Goal: Answer question/provide support

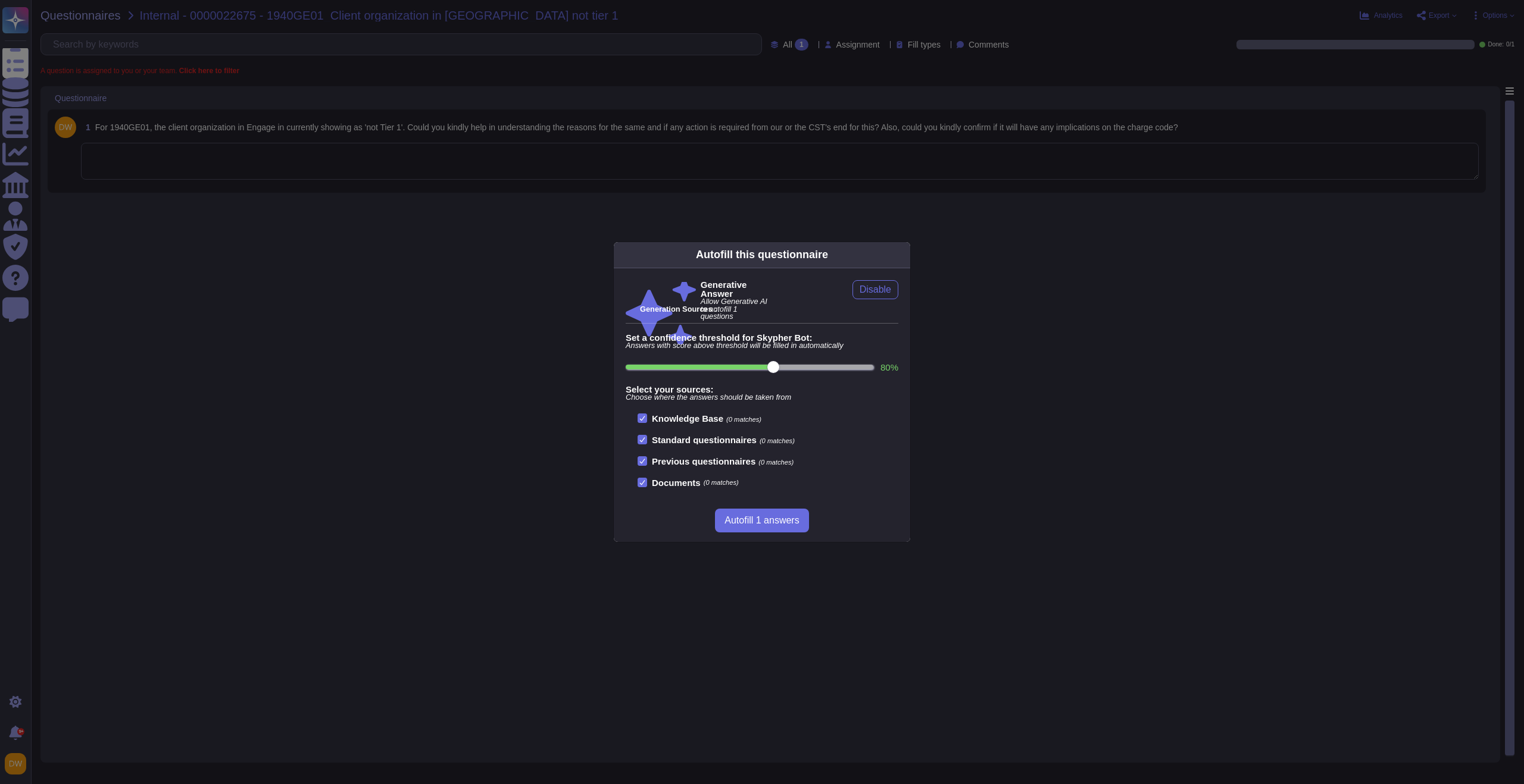
click at [903, 255] on icon at bounding box center [903, 255] width 0 height 0
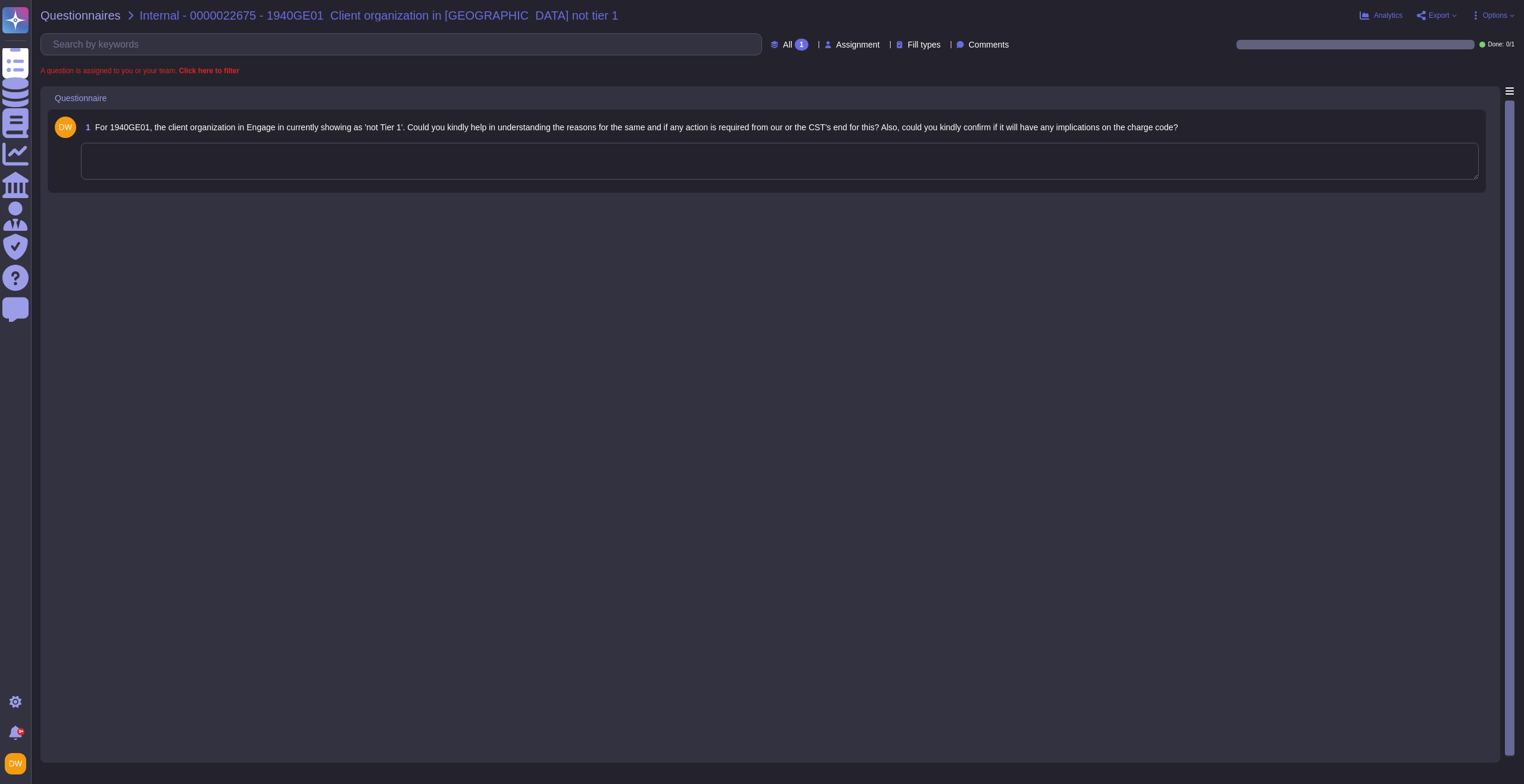
click at [439, 160] on textarea at bounding box center [780, 160] width 1398 height 37
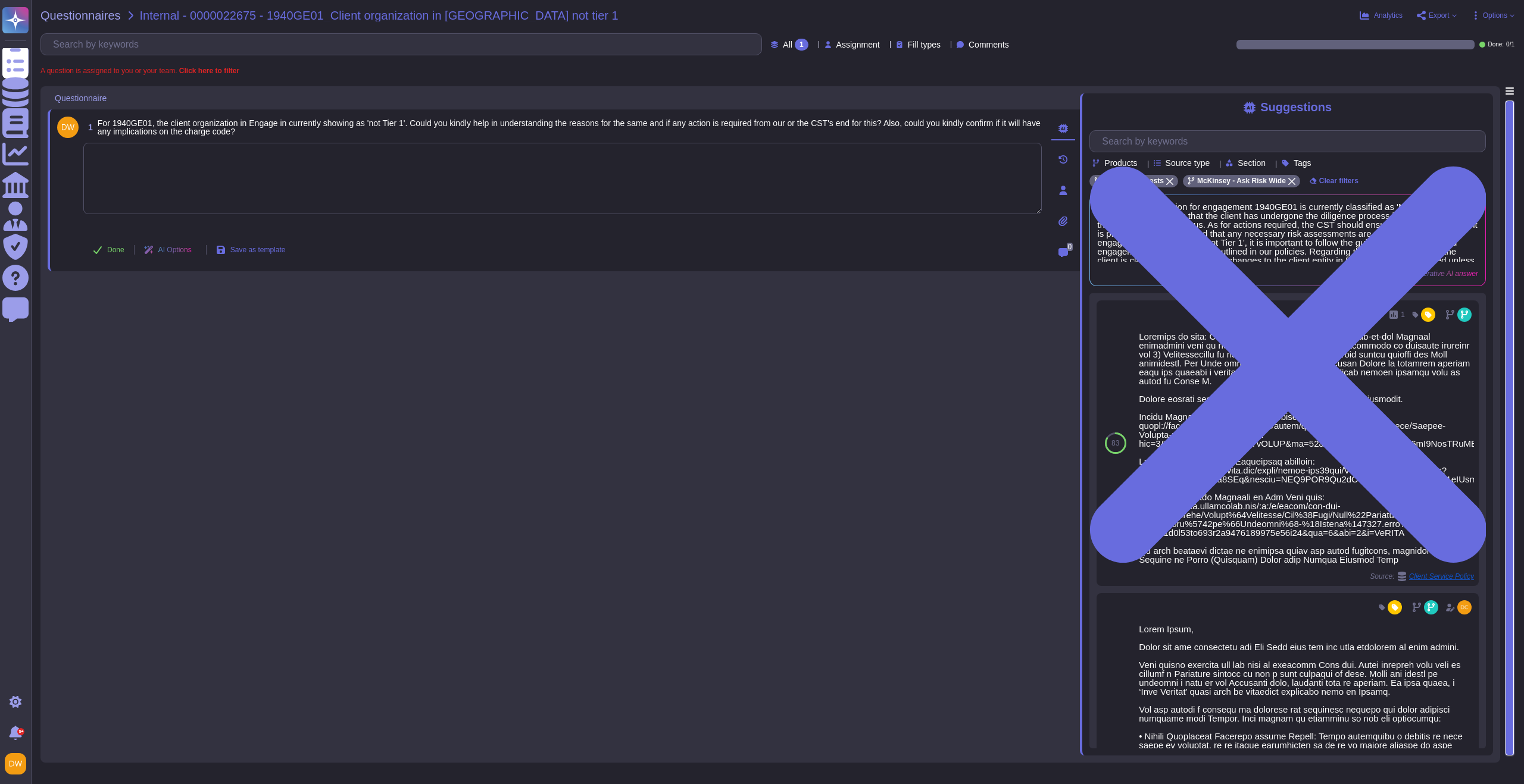
click at [404, 182] on textarea at bounding box center [562, 178] width 959 height 72
paste textarea "The “Not Tier 1” tag in Engage means that the work with this client is subject …"
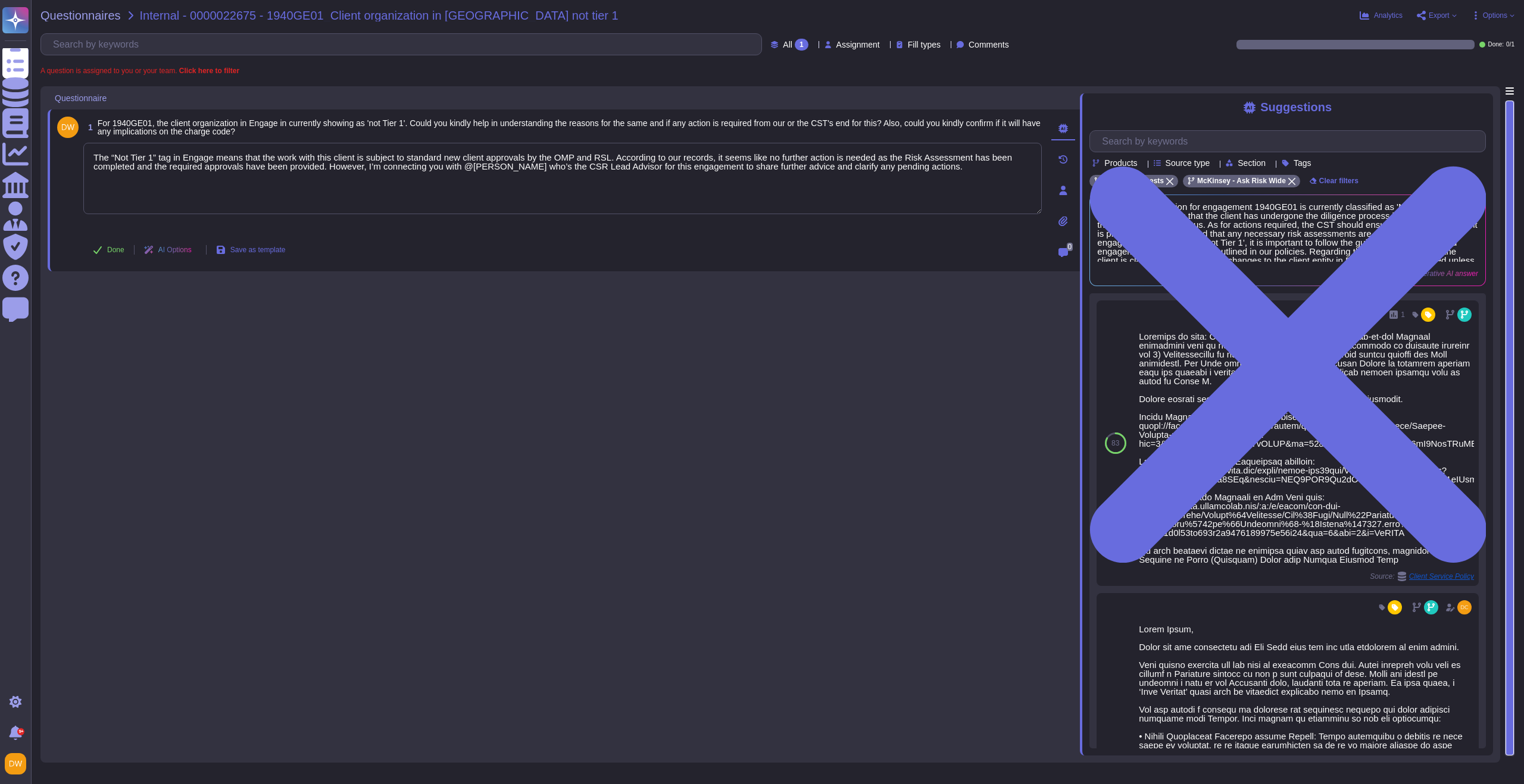
type textarea "The “Not Tier 1” tag in Engage means that the work with this client is subject …"
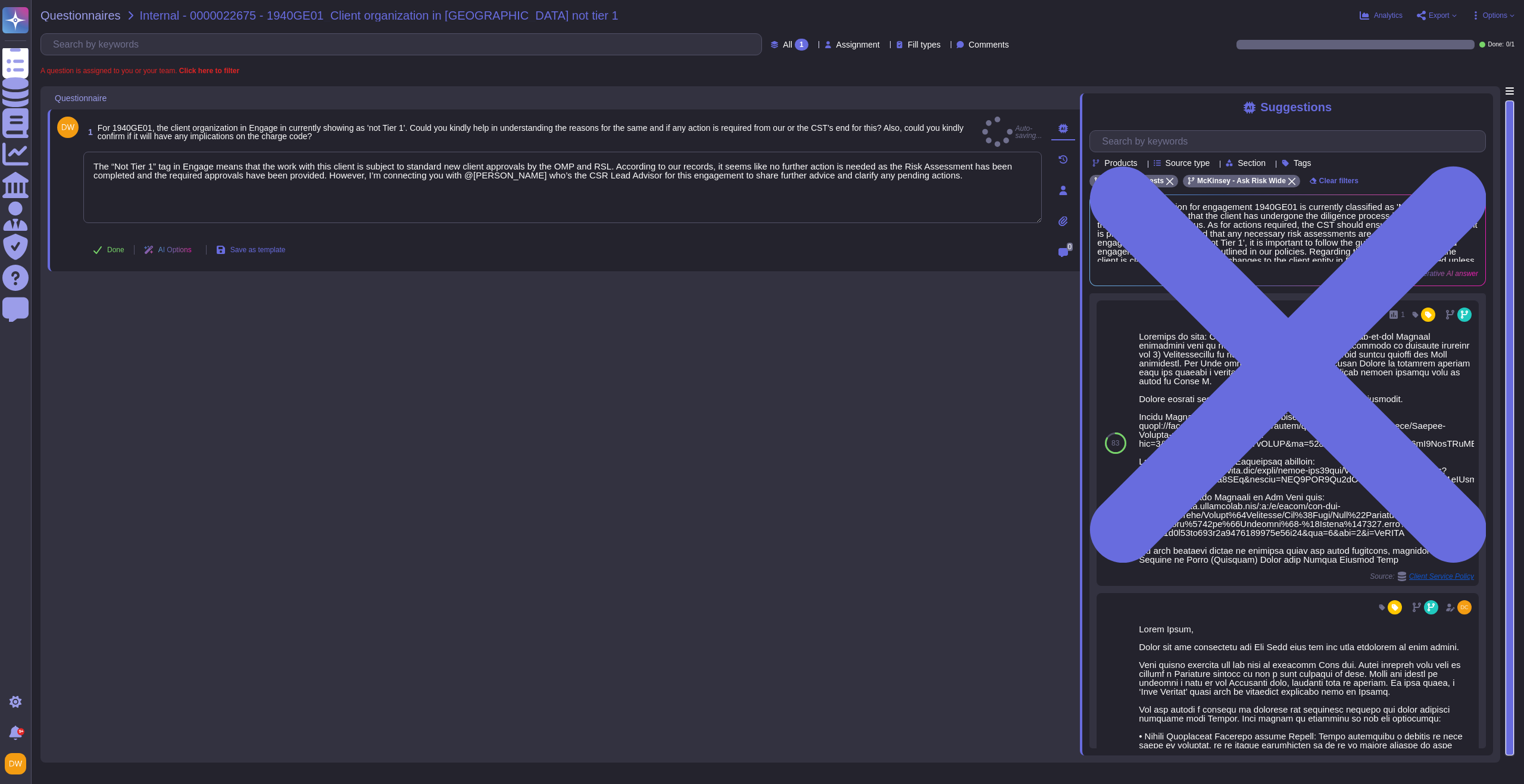
click at [410, 300] on div "1 For 1940GE01, the client organization in Engage in currently showing as 'not …" at bounding box center [564, 421] width 1033 height 669
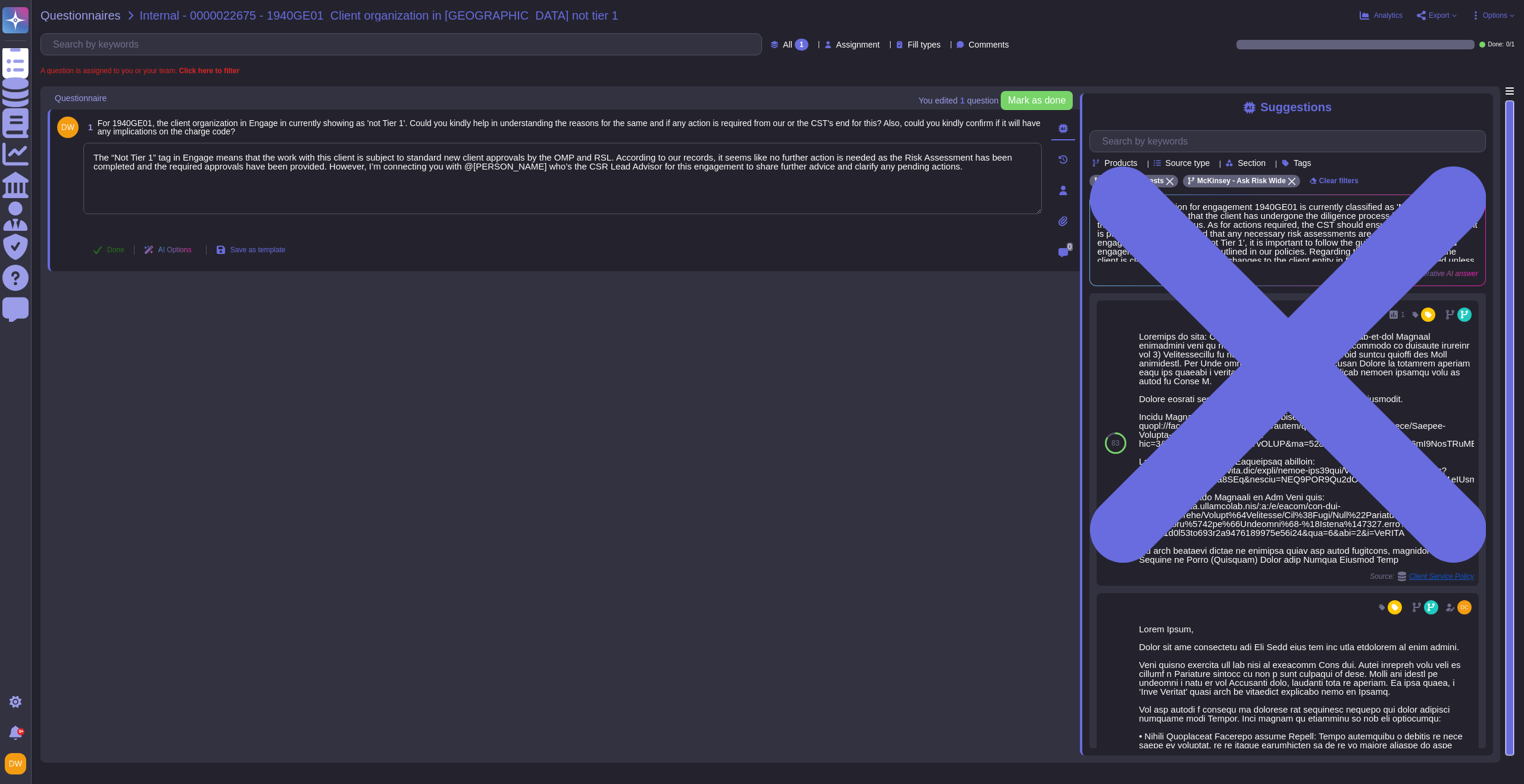
click at [103, 250] on button "Done" at bounding box center [108, 249] width 51 height 24
click at [78, 15] on span "Questionnaires" at bounding box center [81, 15] width 81 height 12
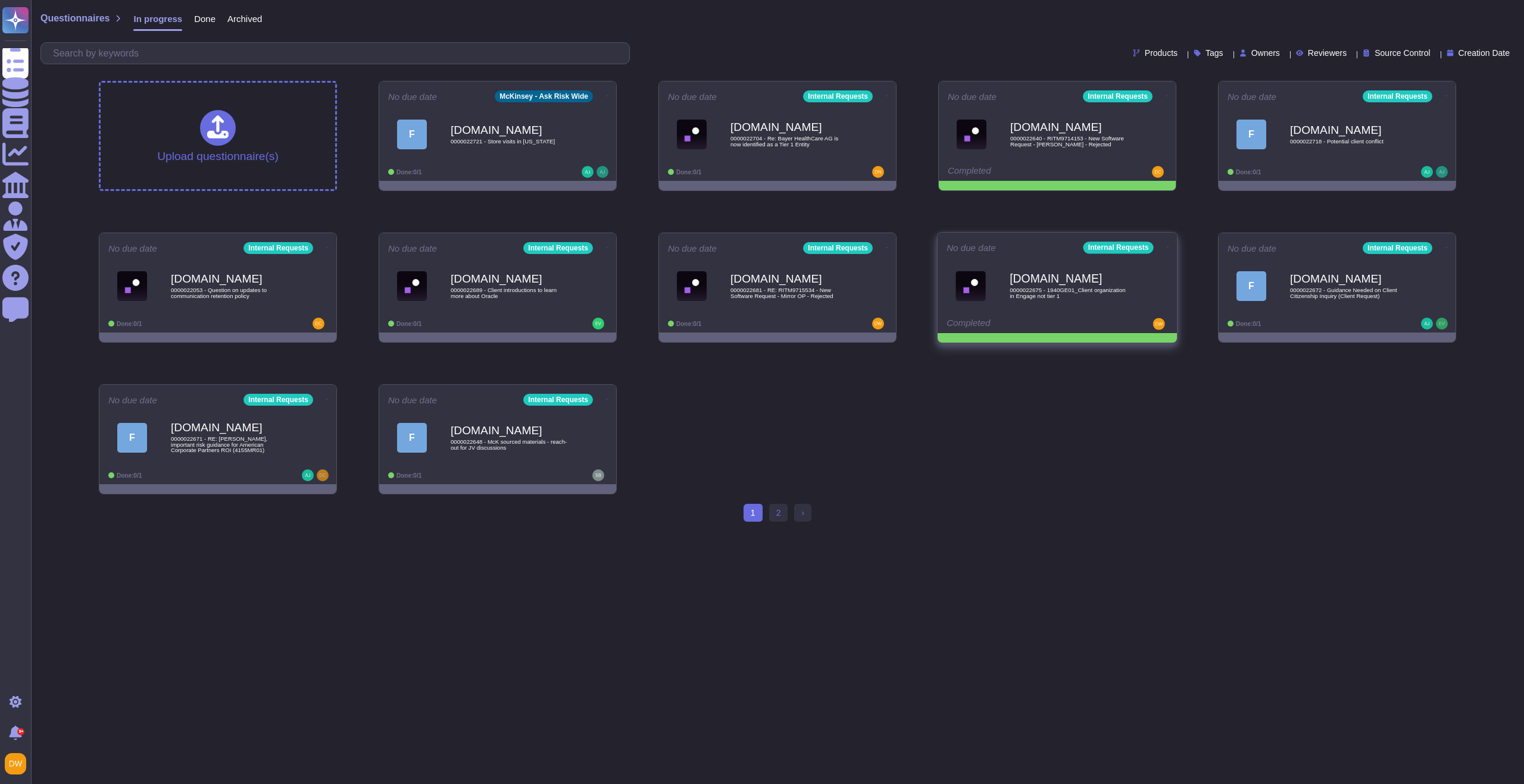
click at [1167, 246] on icon at bounding box center [1168, 247] width 2 height 3
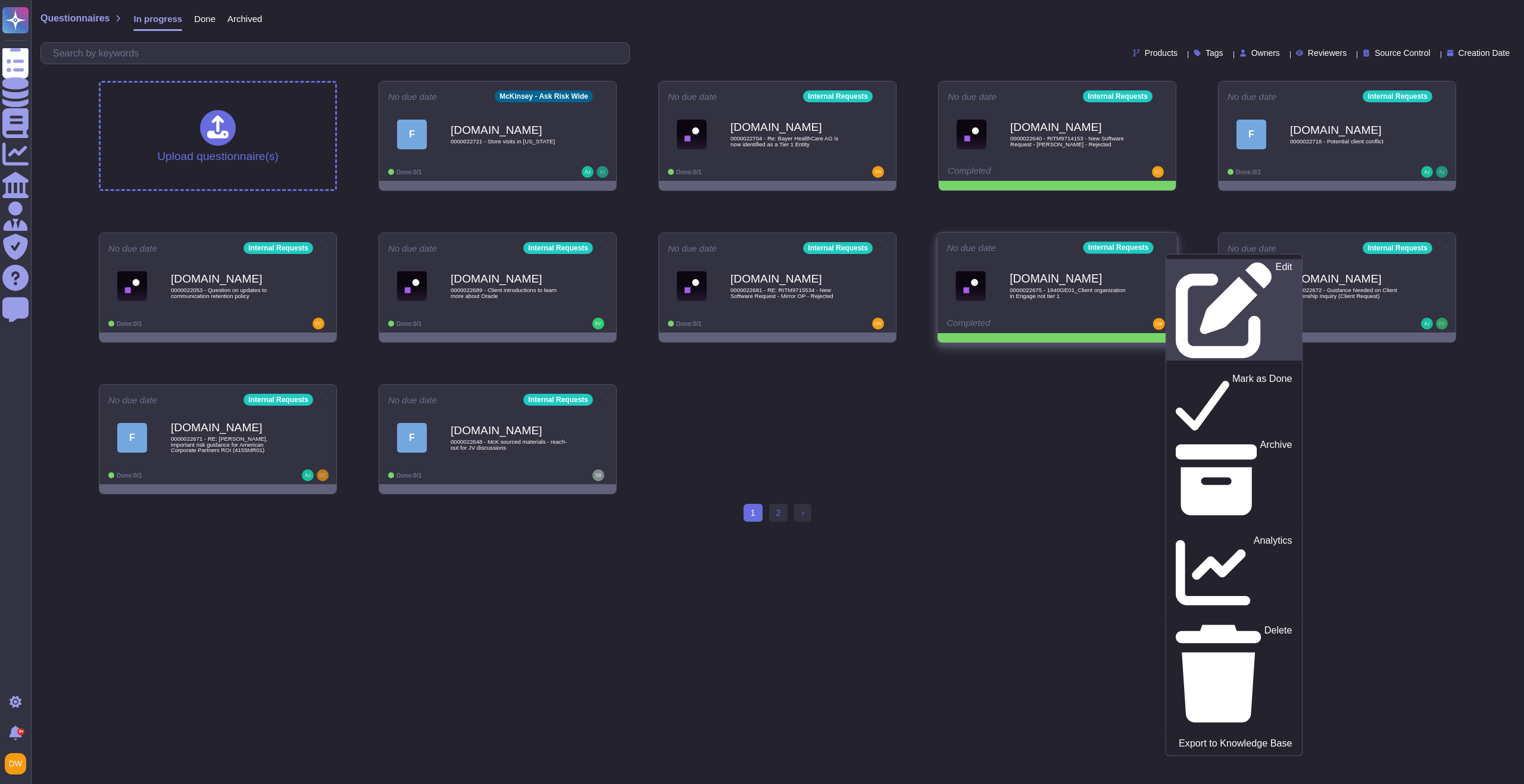
click at [1170, 260] on link "Edit" at bounding box center [1234, 310] width 136 height 102
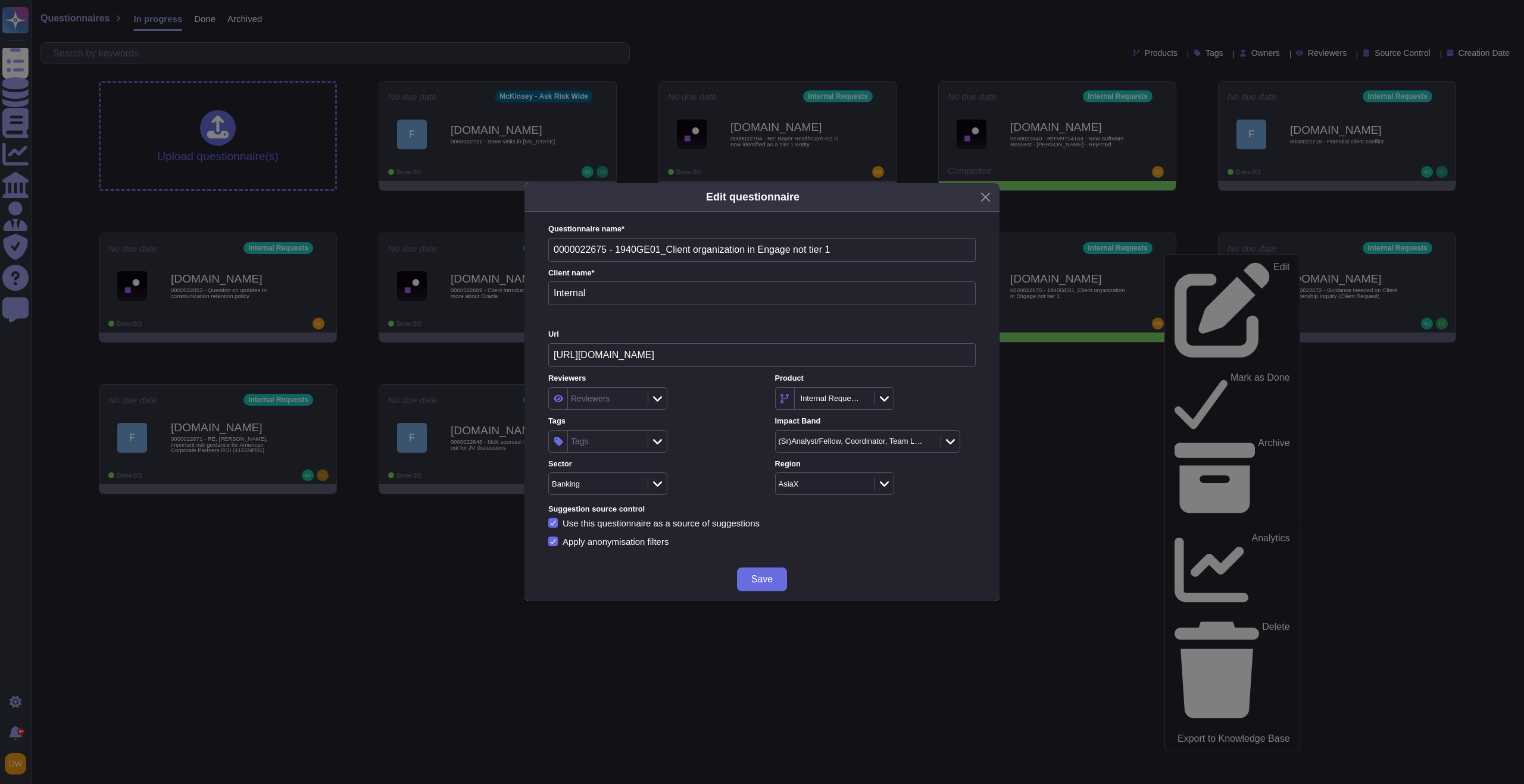
click at [663, 437] on div at bounding box center [657, 441] width 19 height 13
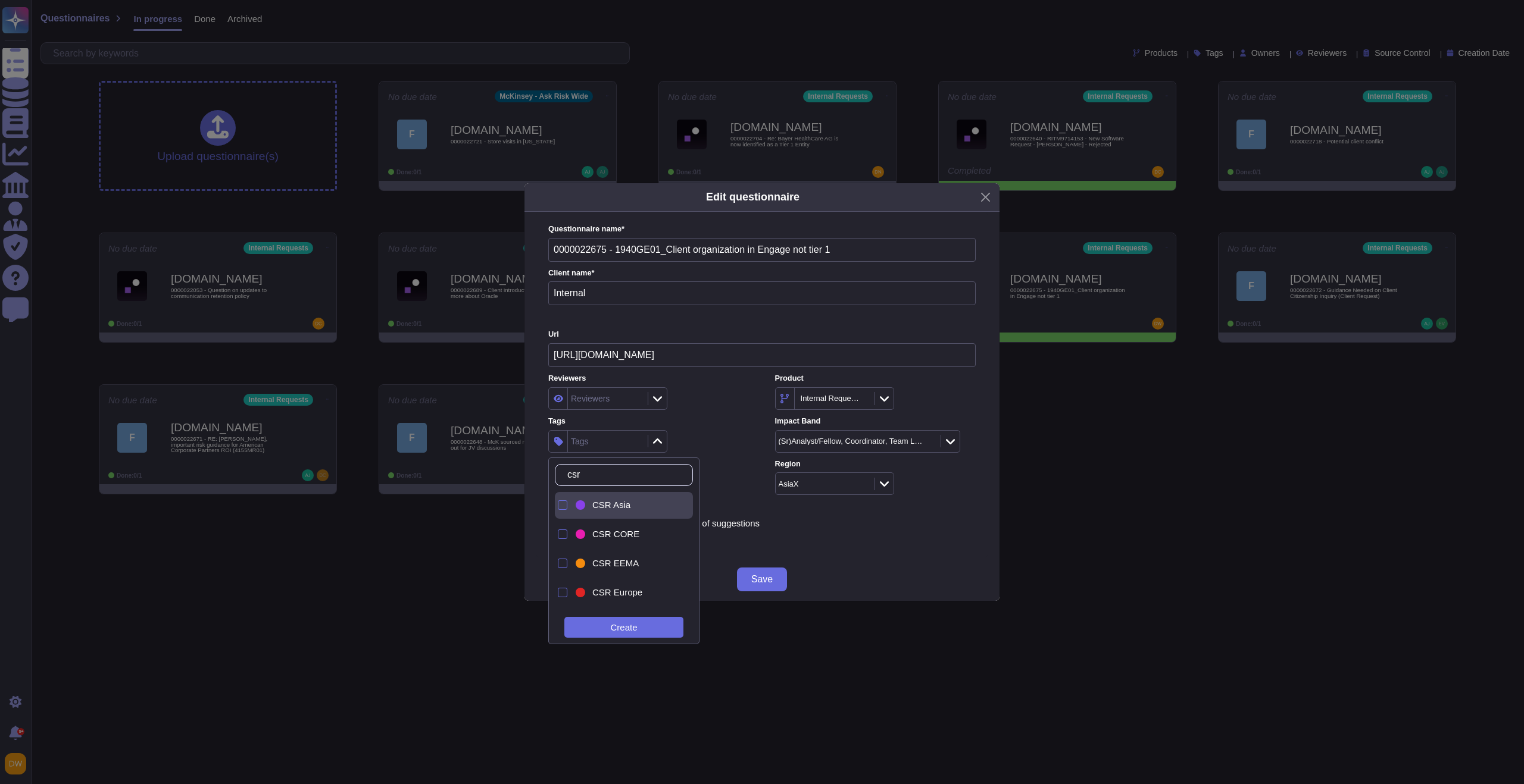
click at [644, 506] on div "CSR Asia" at bounding box center [634, 505] width 83 height 11
type input "csr"
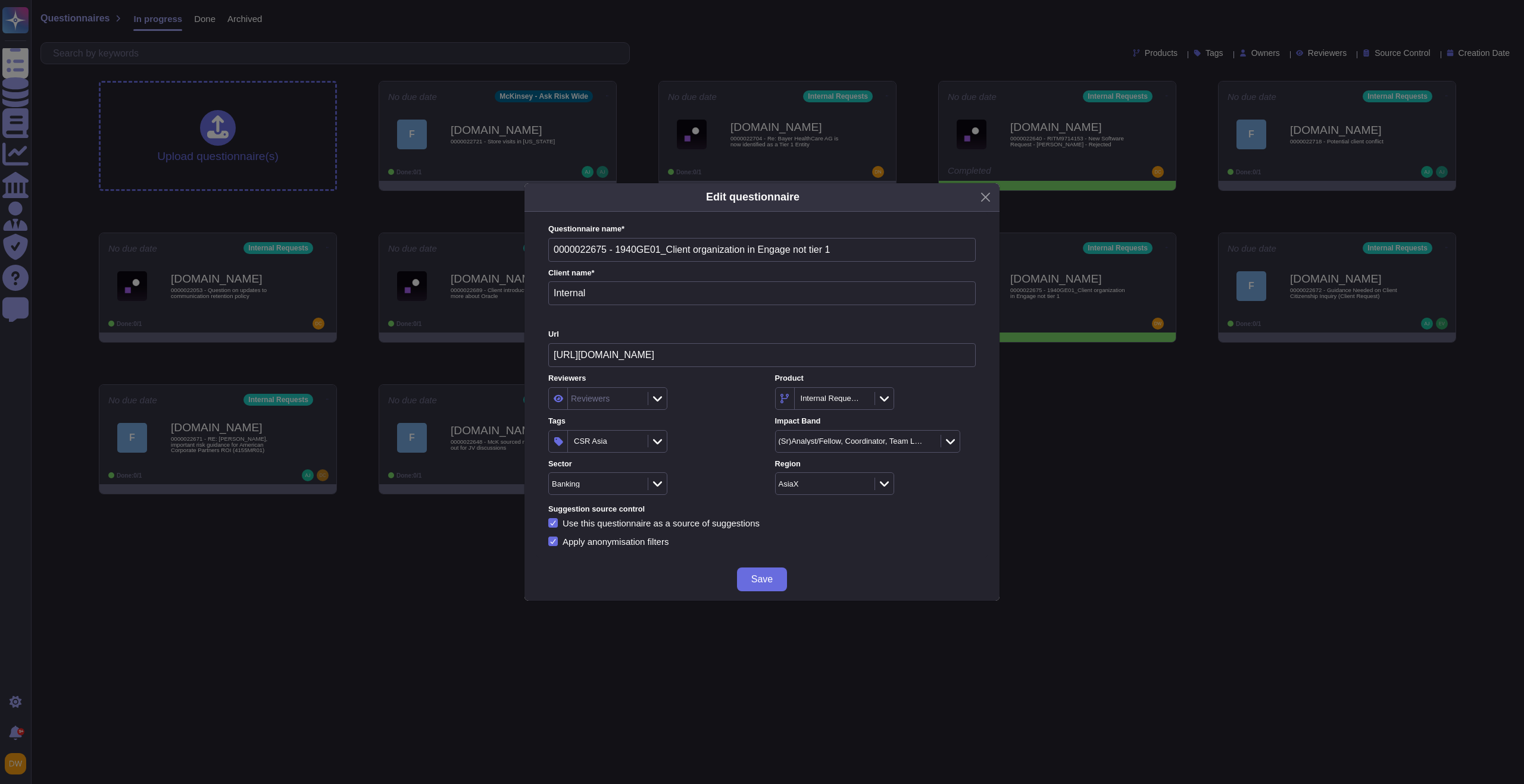
click at [729, 471] on div "Sector Banking" at bounding box center [648, 477] width 200 height 37
click at [758, 570] on button "Save" at bounding box center [762, 579] width 50 height 24
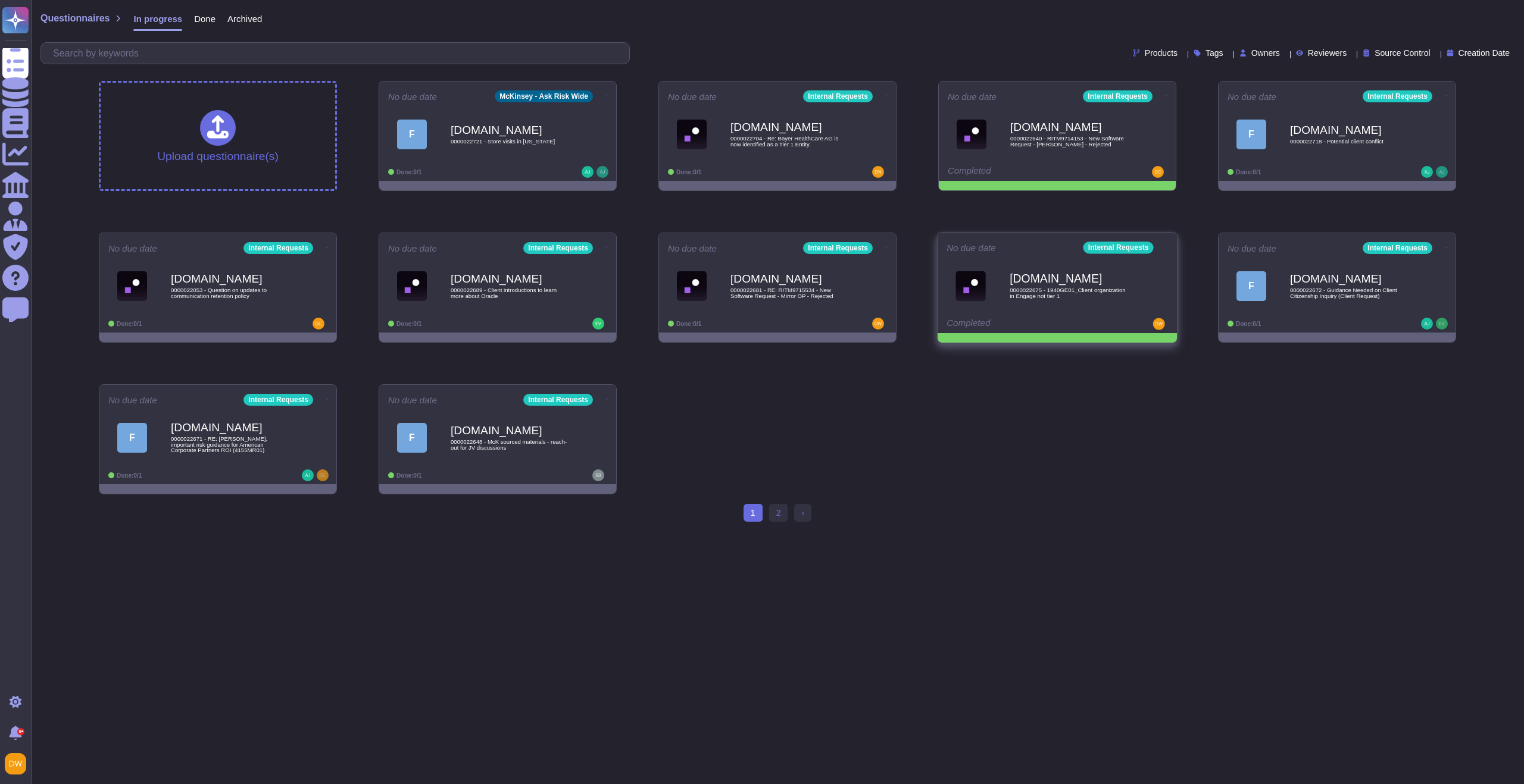
click at [1167, 247] on icon at bounding box center [1168, 247] width 2 height 3
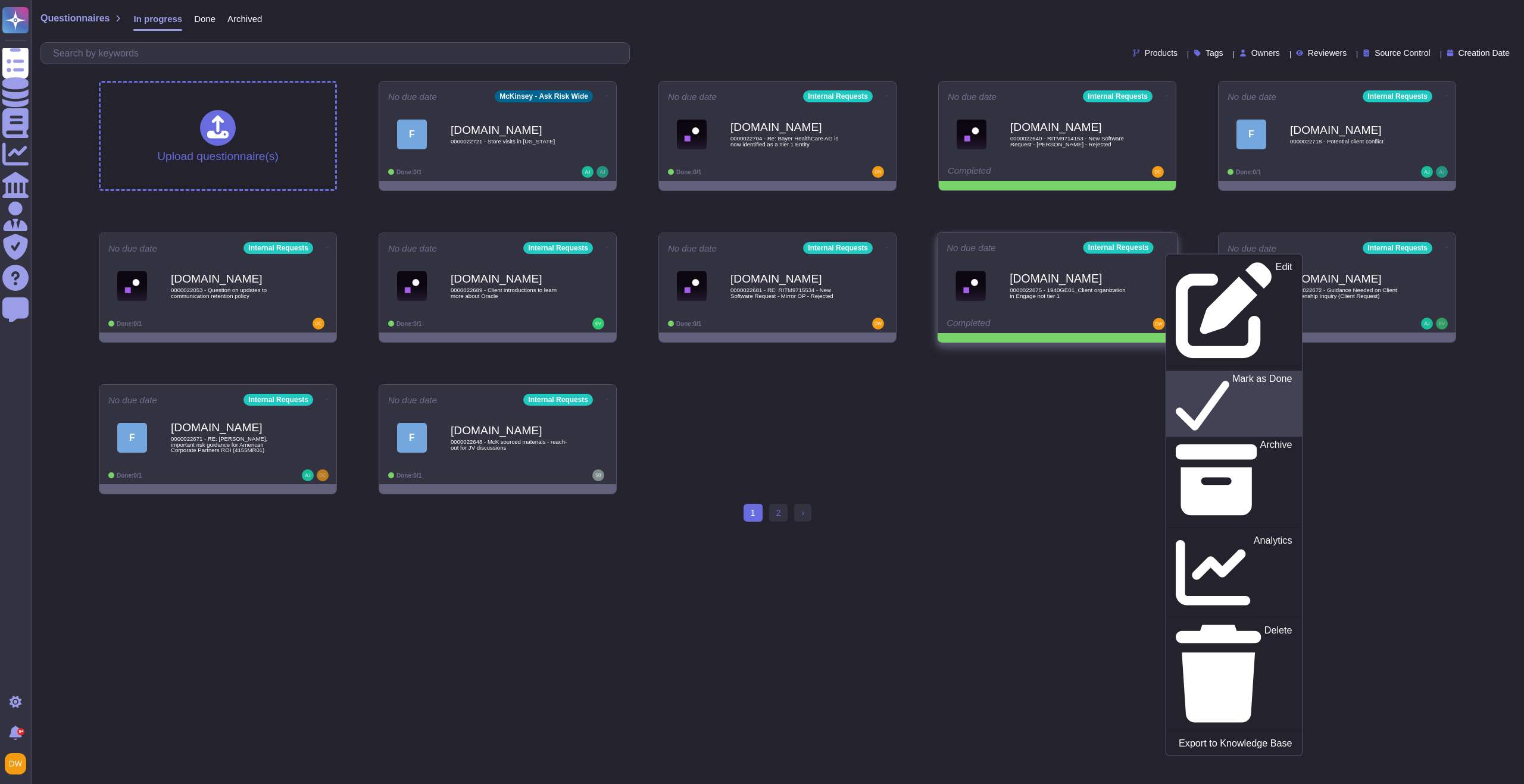
click at [1232, 374] on p "Mark as Done" at bounding box center [1263, 404] width 60 height 61
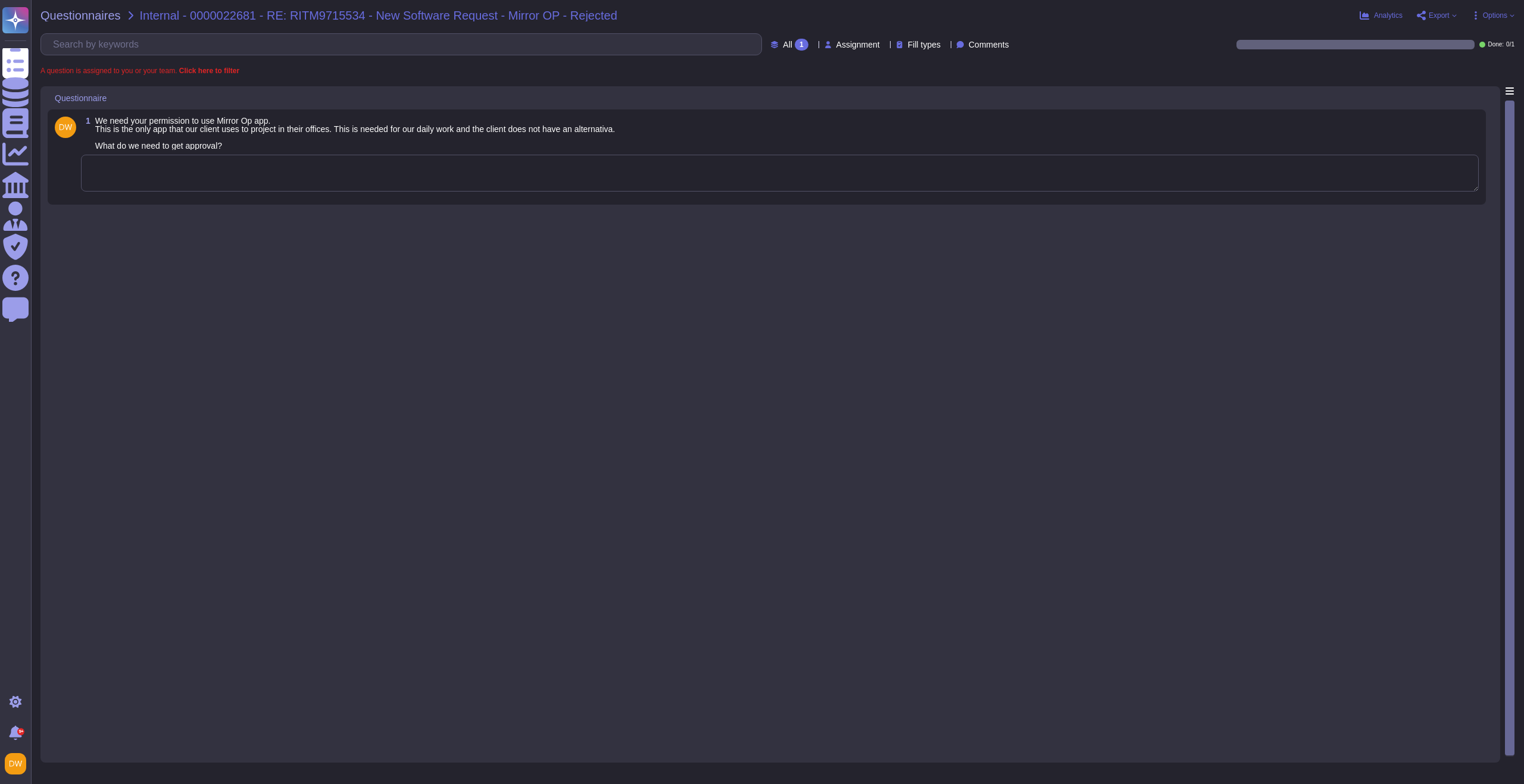
click at [285, 168] on textarea at bounding box center [780, 173] width 1398 height 37
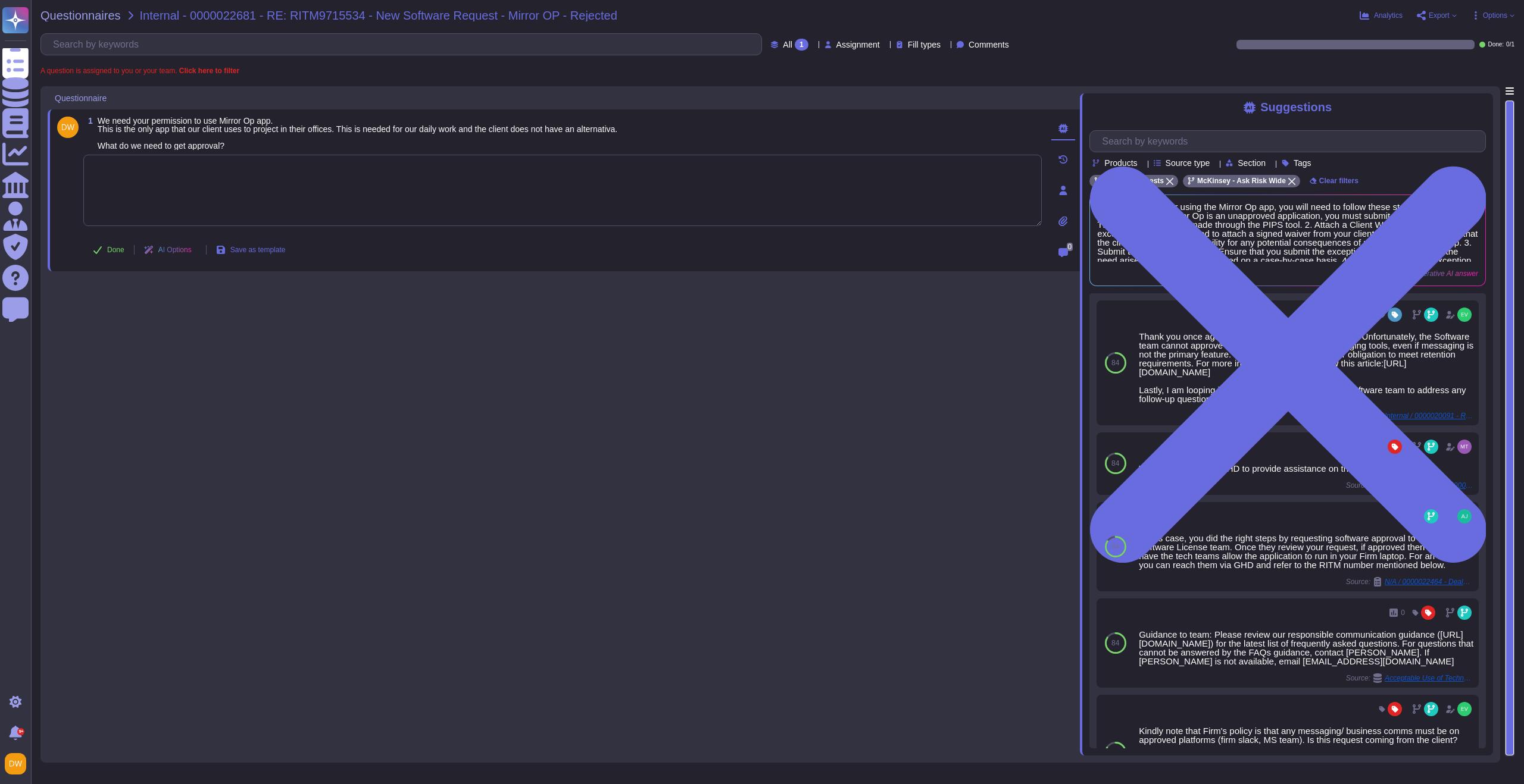
click at [302, 187] on textarea at bounding box center [562, 191] width 959 height 72
paste textarea "Based on the notification from GHD, it seems like application doesn’t meet our …"
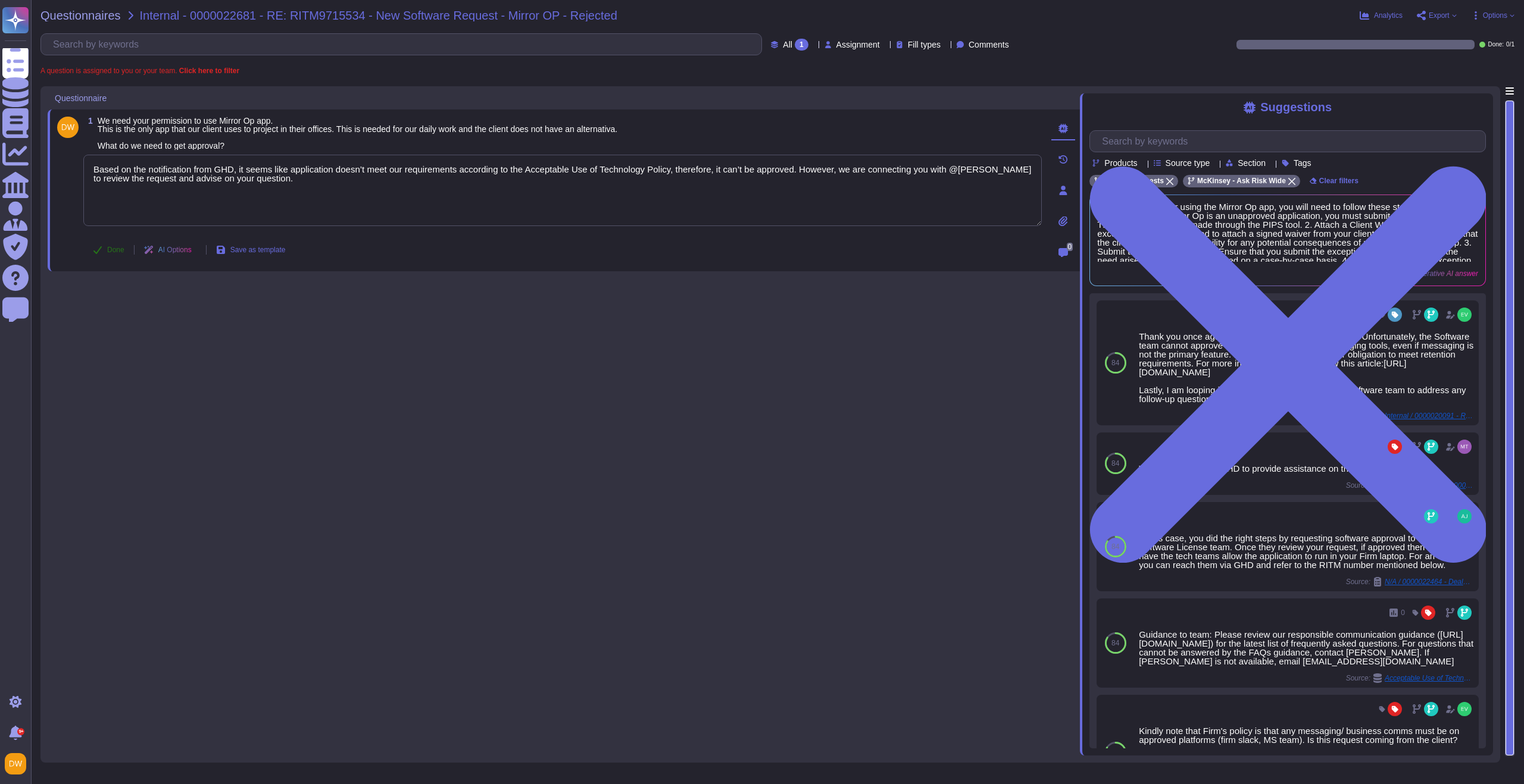
type textarea "Based on the notification from GHD, it seems like application doesn’t meet our …"
click at [118, 251] on span "Done" at bounding box center [116, 250] width 17 height 7
click at [89, 15] on span "Questionnaires" at bounding box center [81, 15] width 81 height 12
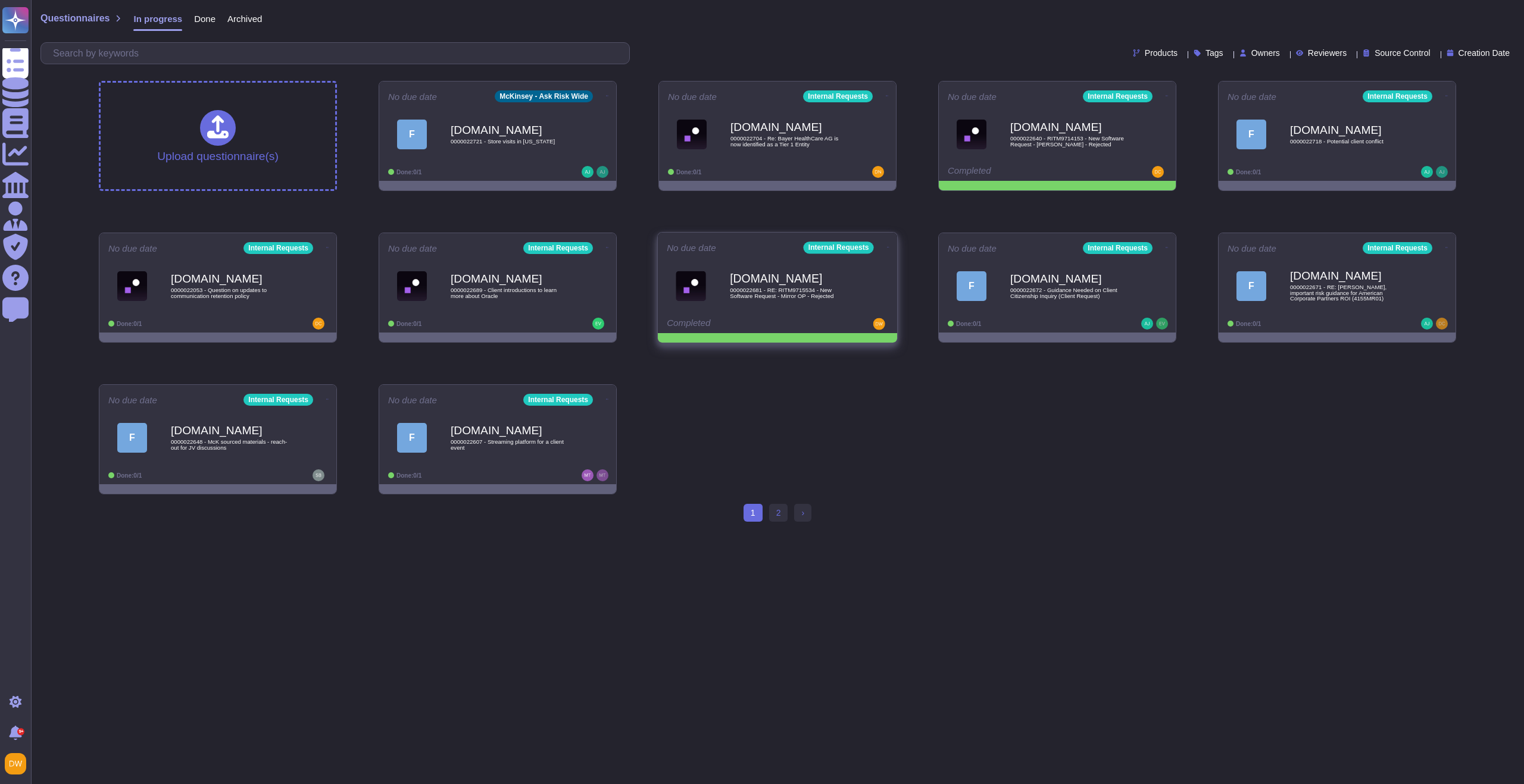
click at [887, 247] on icon at bounding box center [888, 247] width 2 height 1
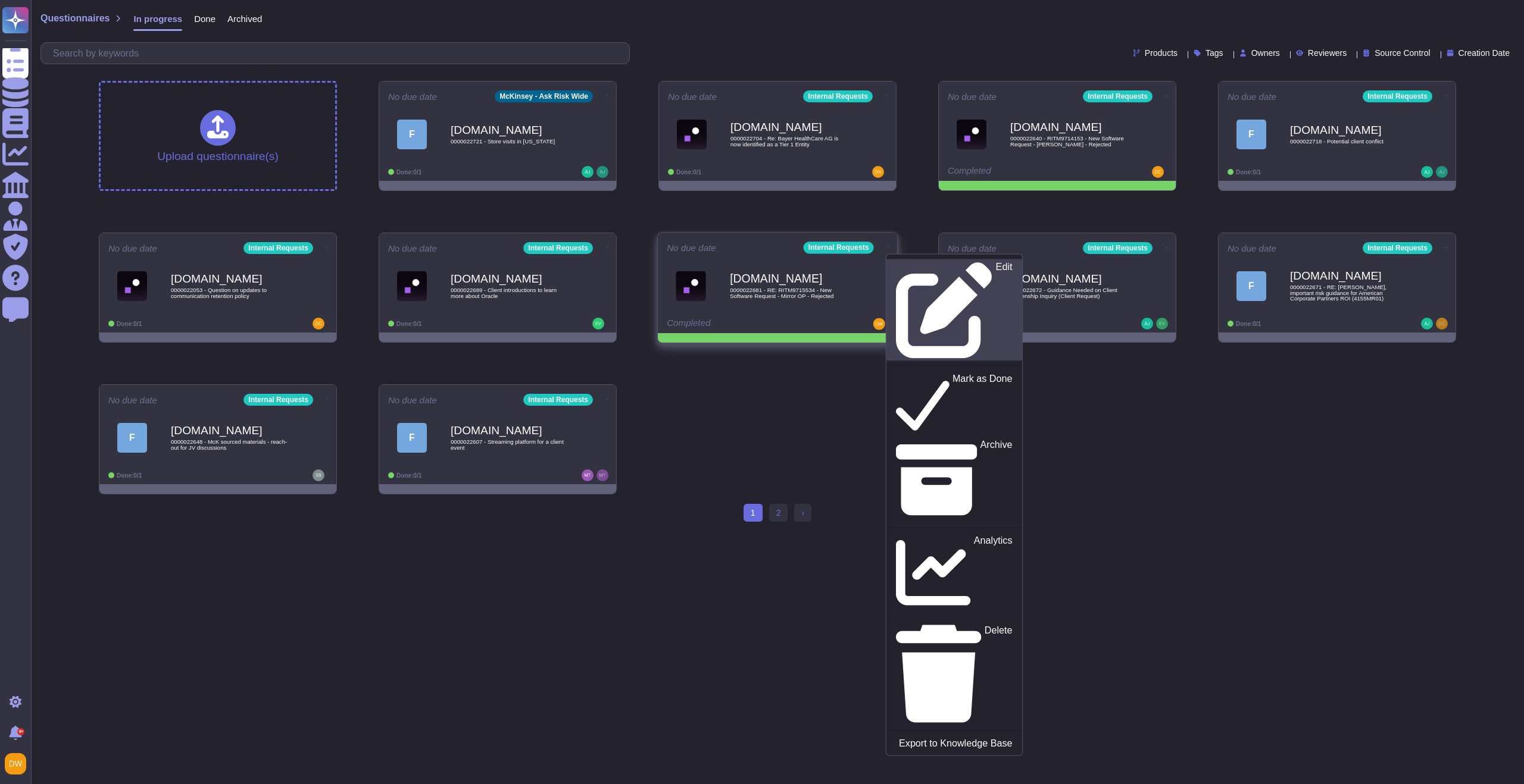
click at [896, 262] on icon at bounding box center [944, 310] width 97 height 97
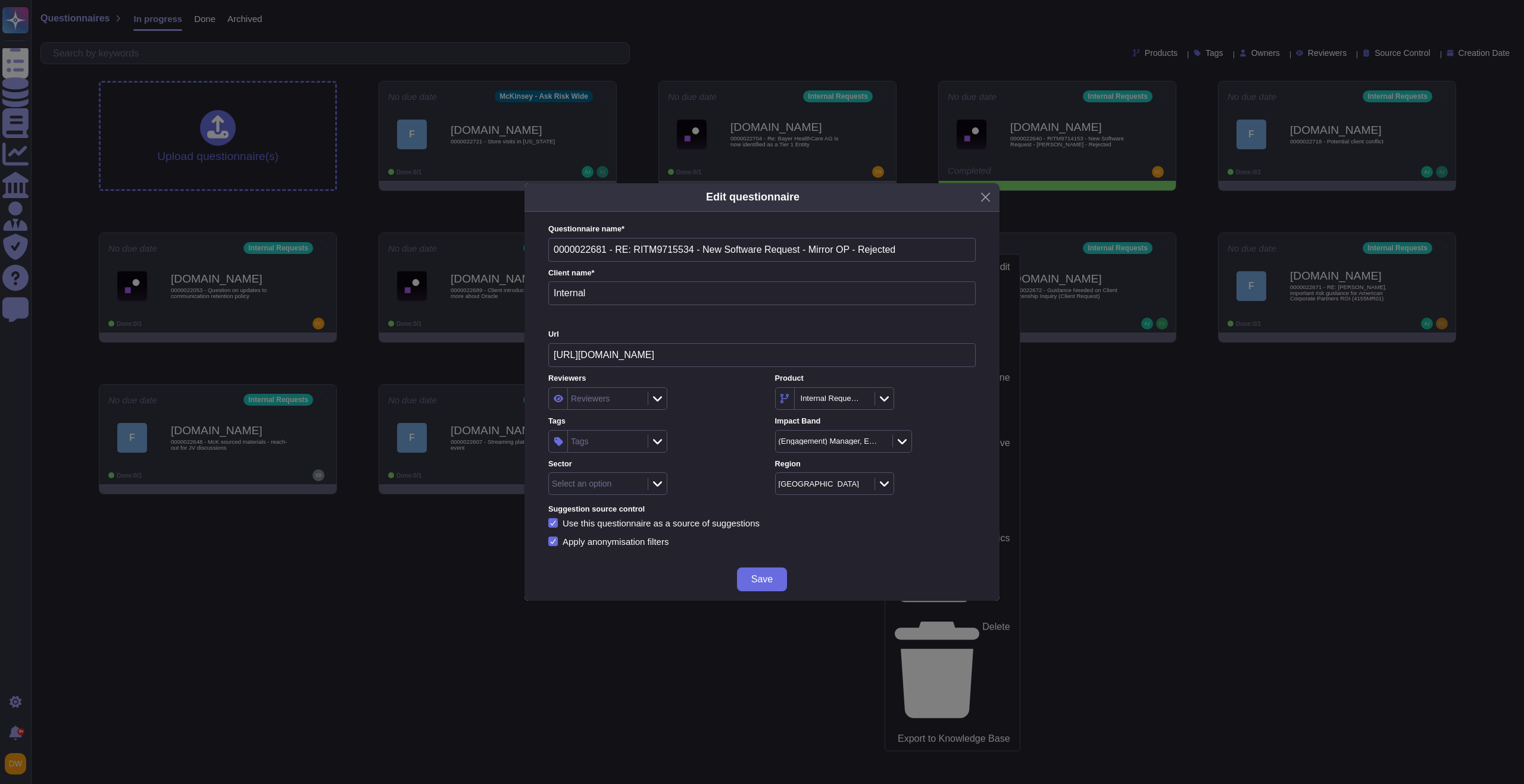
click at [651, 447] on div at bounding box center [657, 441] width 19 height 13
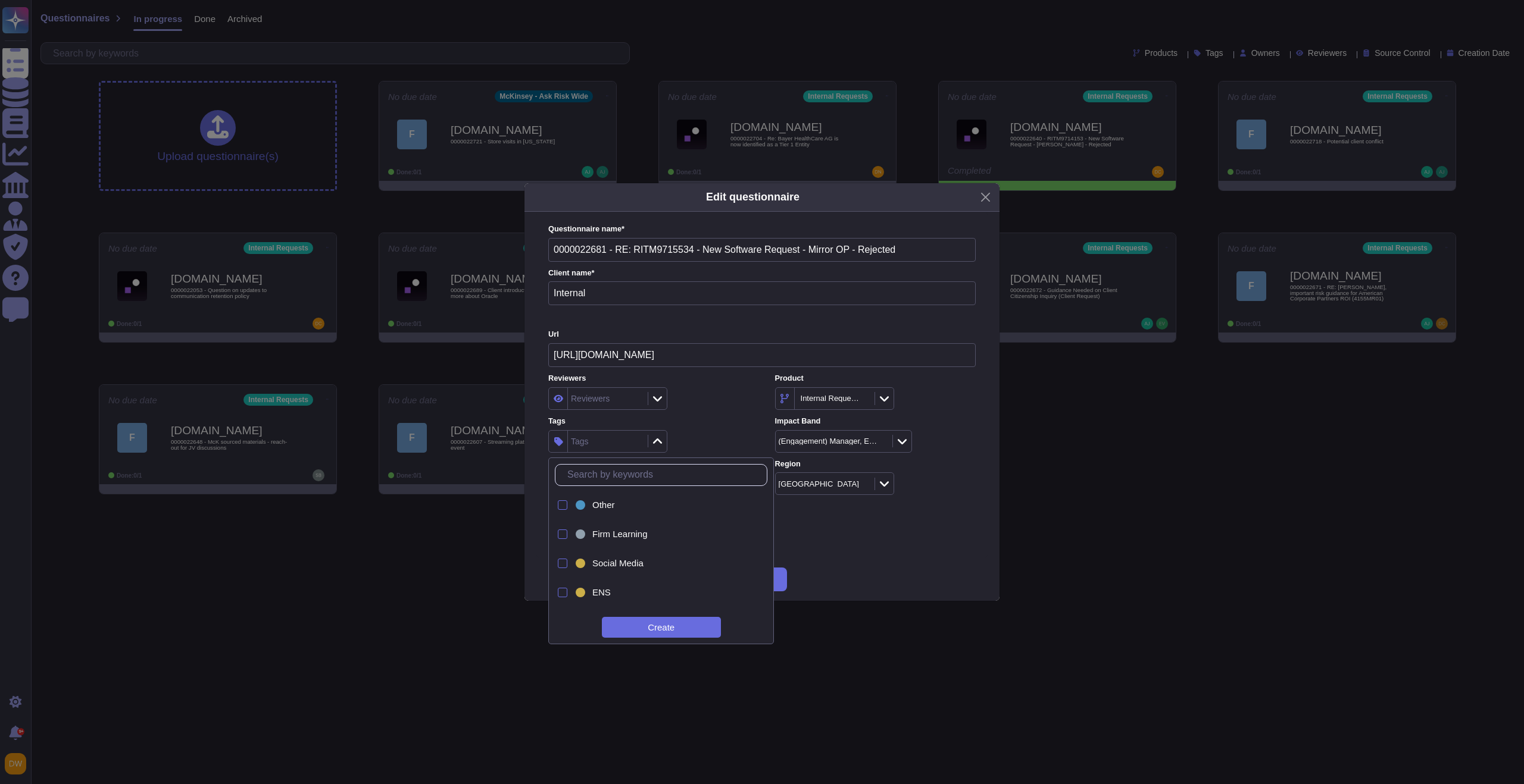
type input "g"
click at [630, 560] on div "GHD" at bounding box center [671, 563] width 158 height 11
click at [718, 410] on div "Reviewers Reviewers Product Internal Requests Tags GHD Impact Band (Engagement)…" at bounding box center [762, 434] width 428 height 122
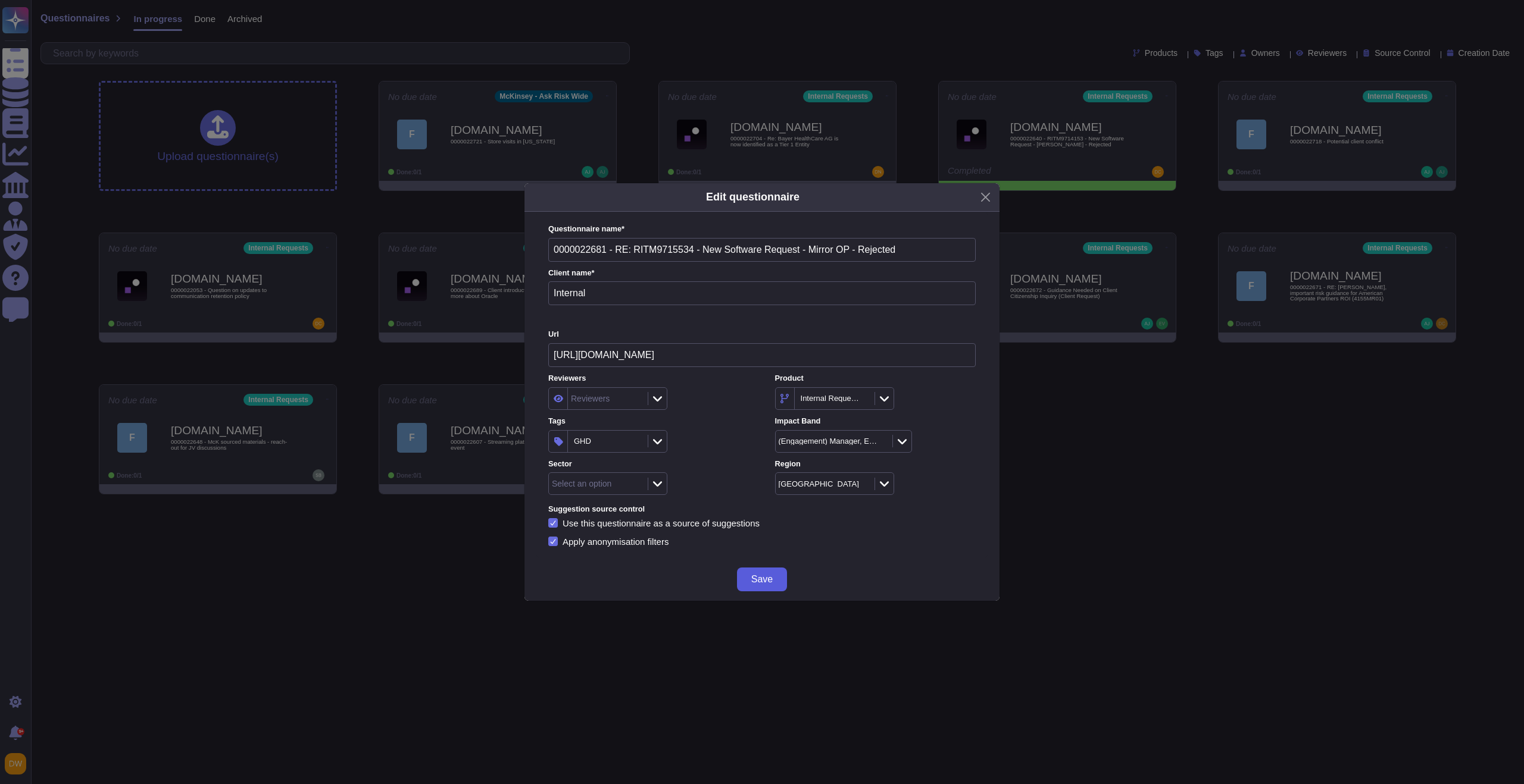
click at [747, 577] on button "Save" at bounding box center [762, 579] width 50 height 24
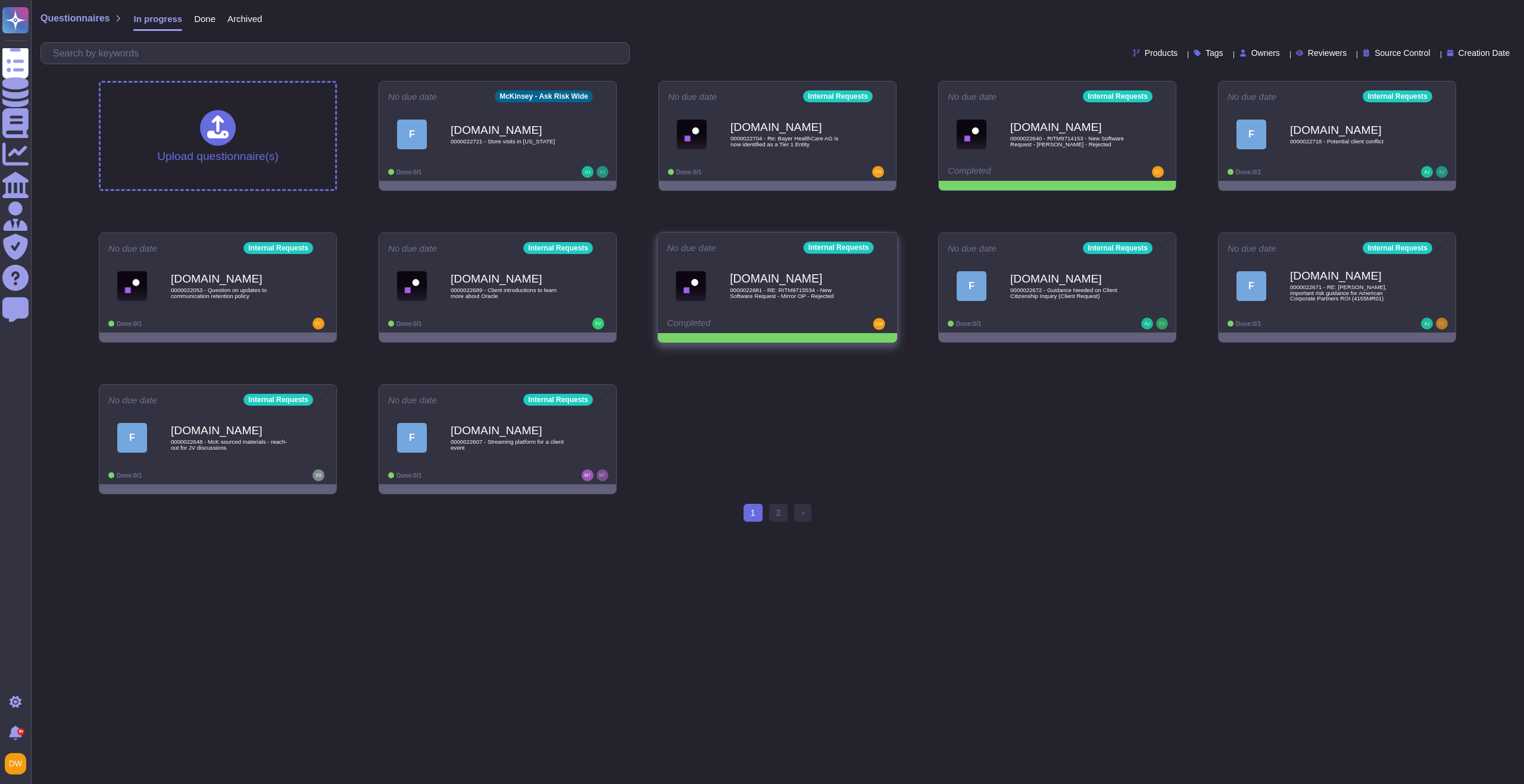
click at [887, 247] on icon at bounding box center [888, 247] width 2 height 3
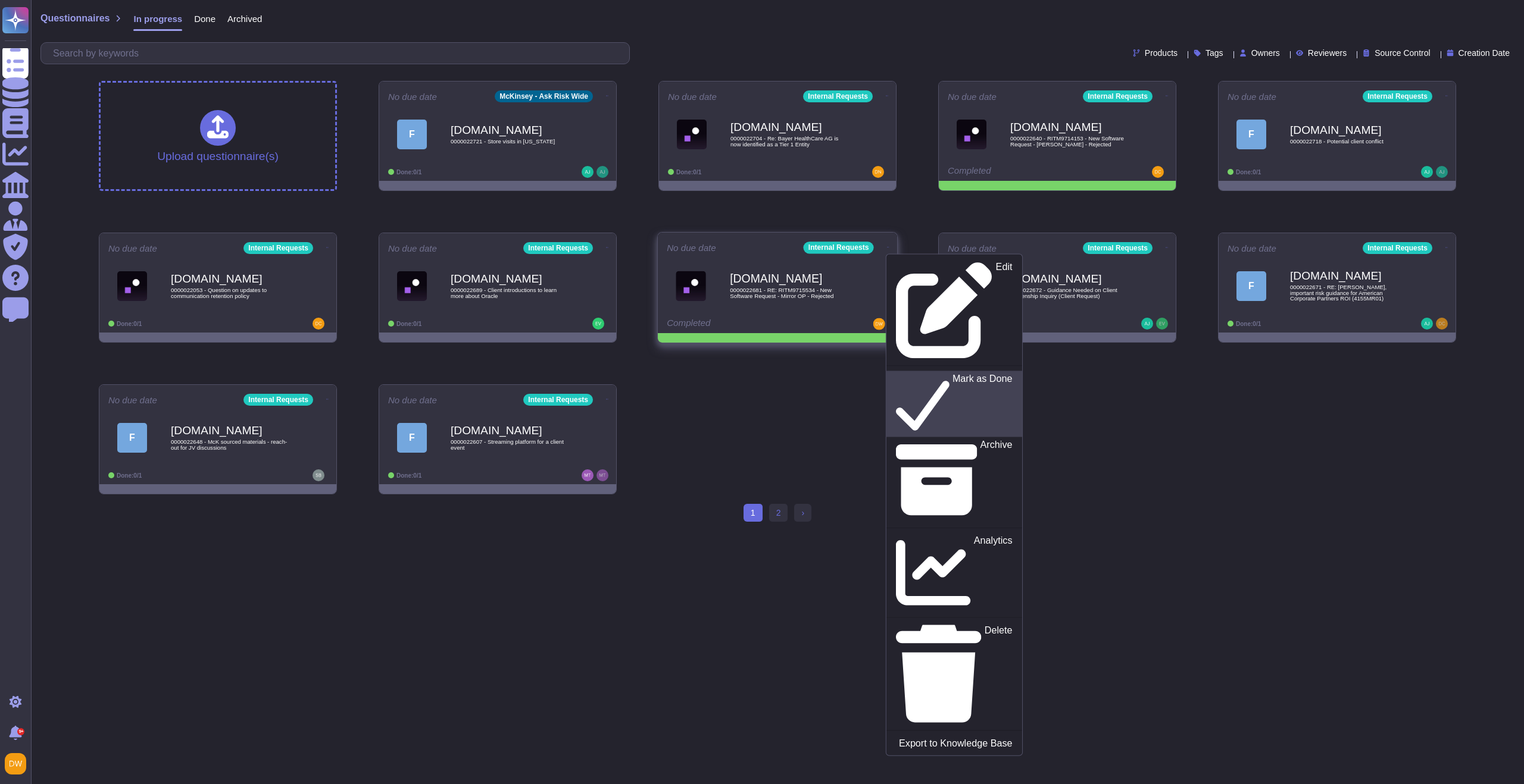
click at [953, 374] on p "Mark as Done" at bounding box center [983, 404] width 60 height 61
